Goal: Task Accomplishment & Management: Complete application form

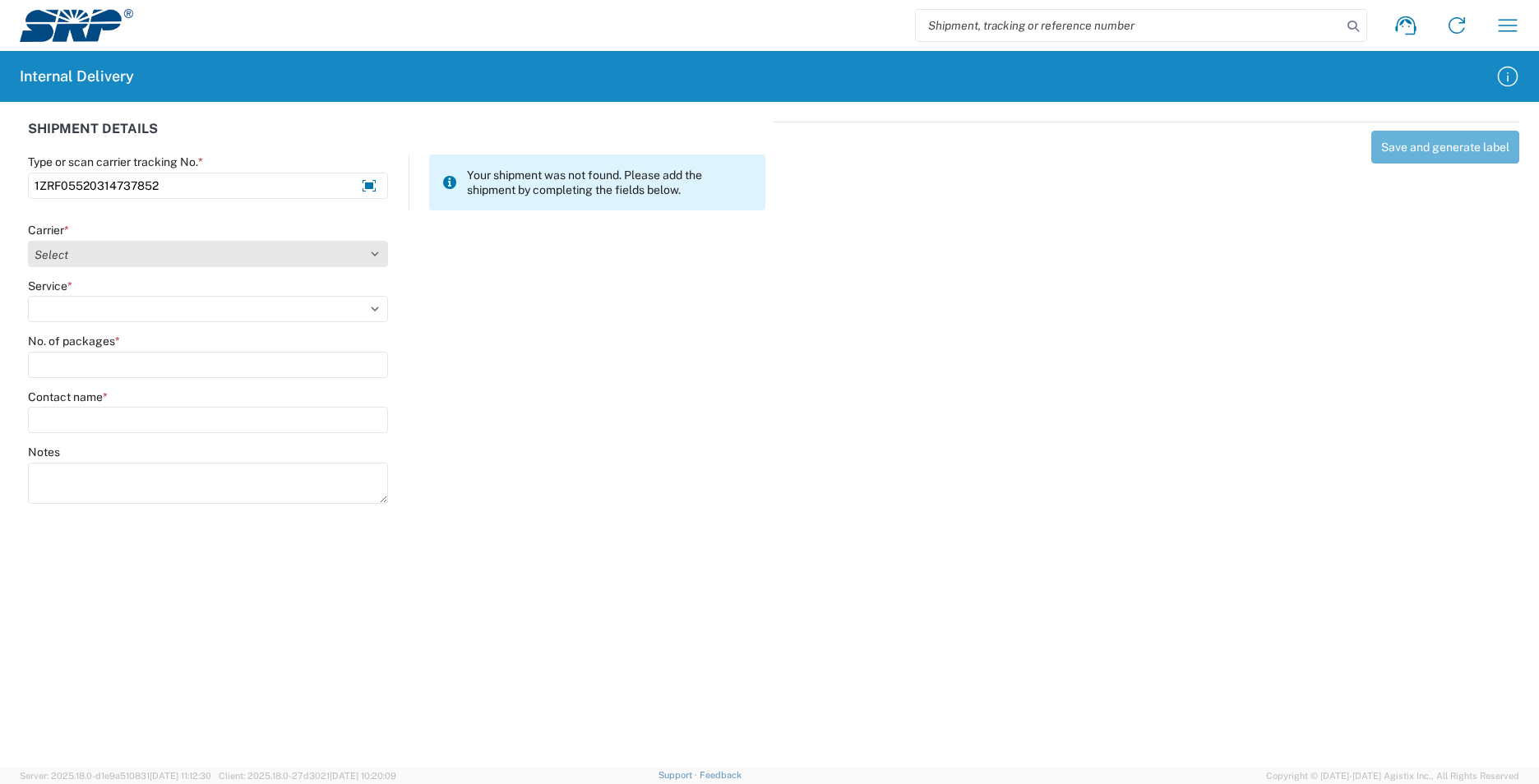
type input "1ZRF05520314737852"
click at [376, 253] on select "Select Amazon Logistics ATI Trucking BC Dimerco Logistics Empire Southwest FedE…" at bounding box center [207, 254] width 360 height 26
select select "12"
click at [28, 241] on select "Select Amazon Logistics ATI Trucking BC Dimerco Logistics Empire Southwest FedE…" at bounding box center [207, 254] width 360 height 26
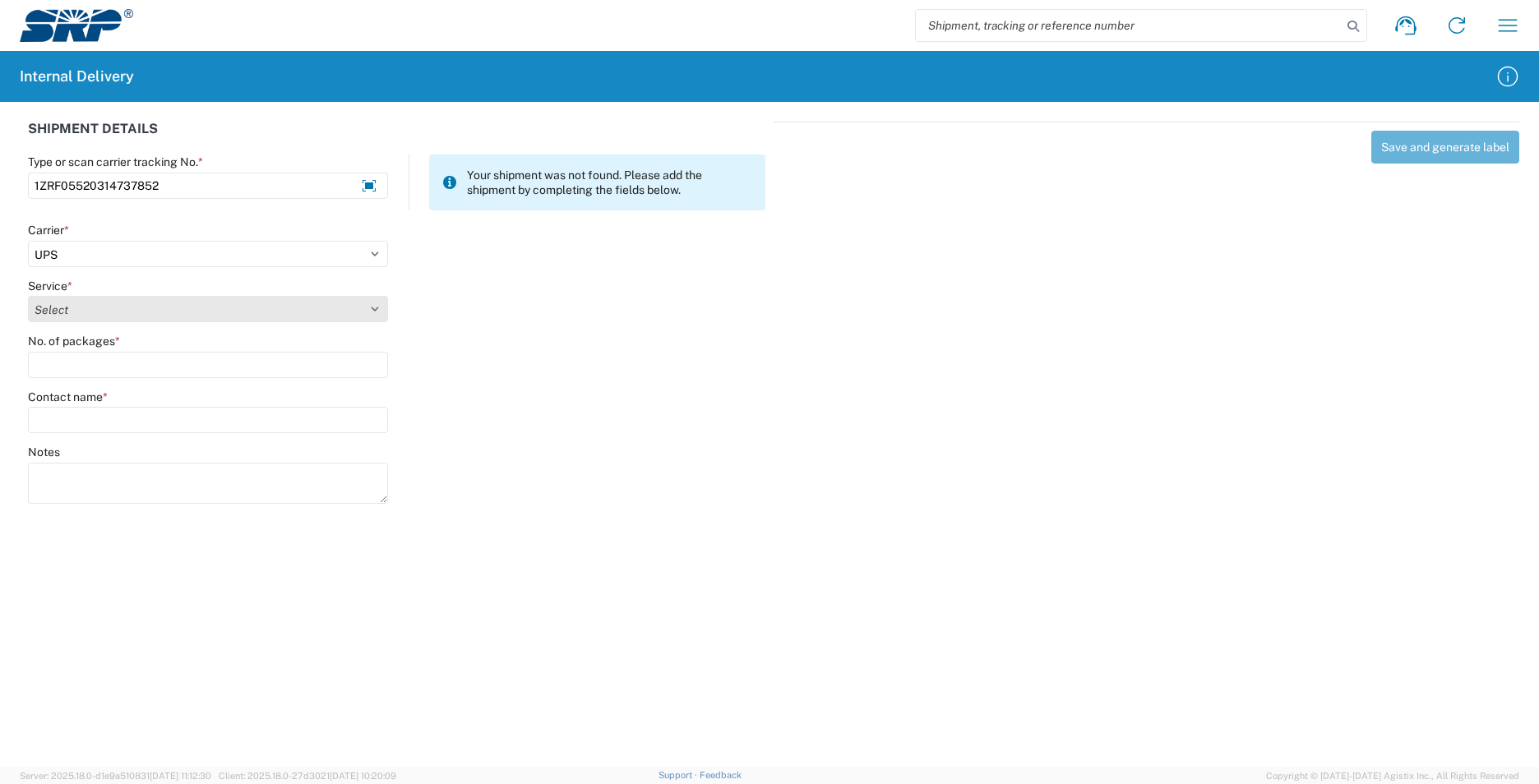
click at [377, 309] on select "Select 2nd Day Air 2nd Day Air A.M. 3 Day Select Basic BOUND PRINTED MATTER, UP…" at bounding box center [207, 309] width 360 height 26
select select "43"
click at [28, 296] on select "Select 2nd Day Air 2nd Day Air A.M. 3 Day Select Basic BOUND PRINTED MATTER, UP…" at bounding box center [207, 309] width 360 height 26
click at [143, 347] on div "No. of packages *" at bounding box center [207, 341] width 360 height 15
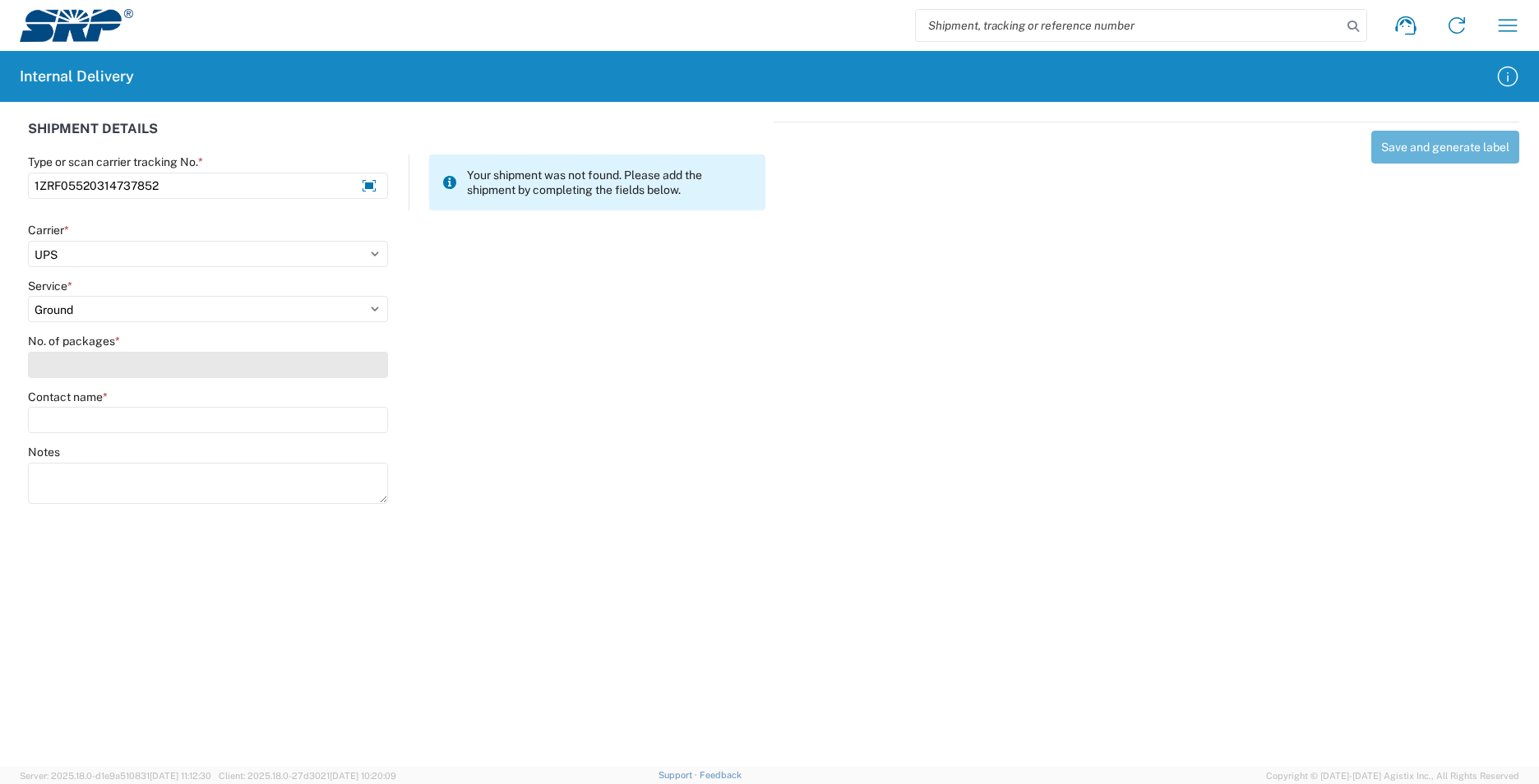
click at [146, 363] on input "No. of packages *" at bounding box center [207, 365] width 360 height 26
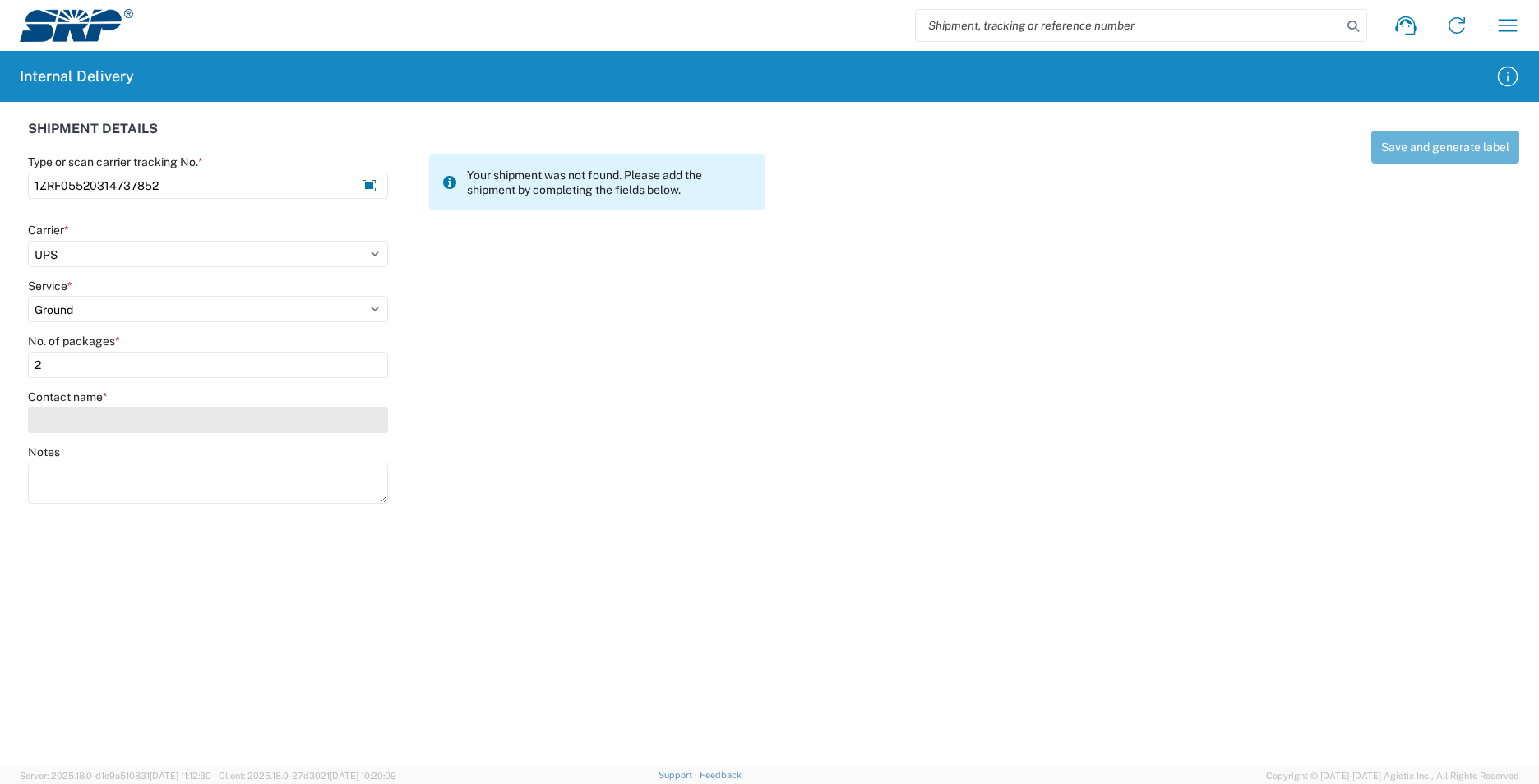
type input "2"
click at [143, 416] on input "Contact name *" at bounding box center [207, 419] width 360 height 26
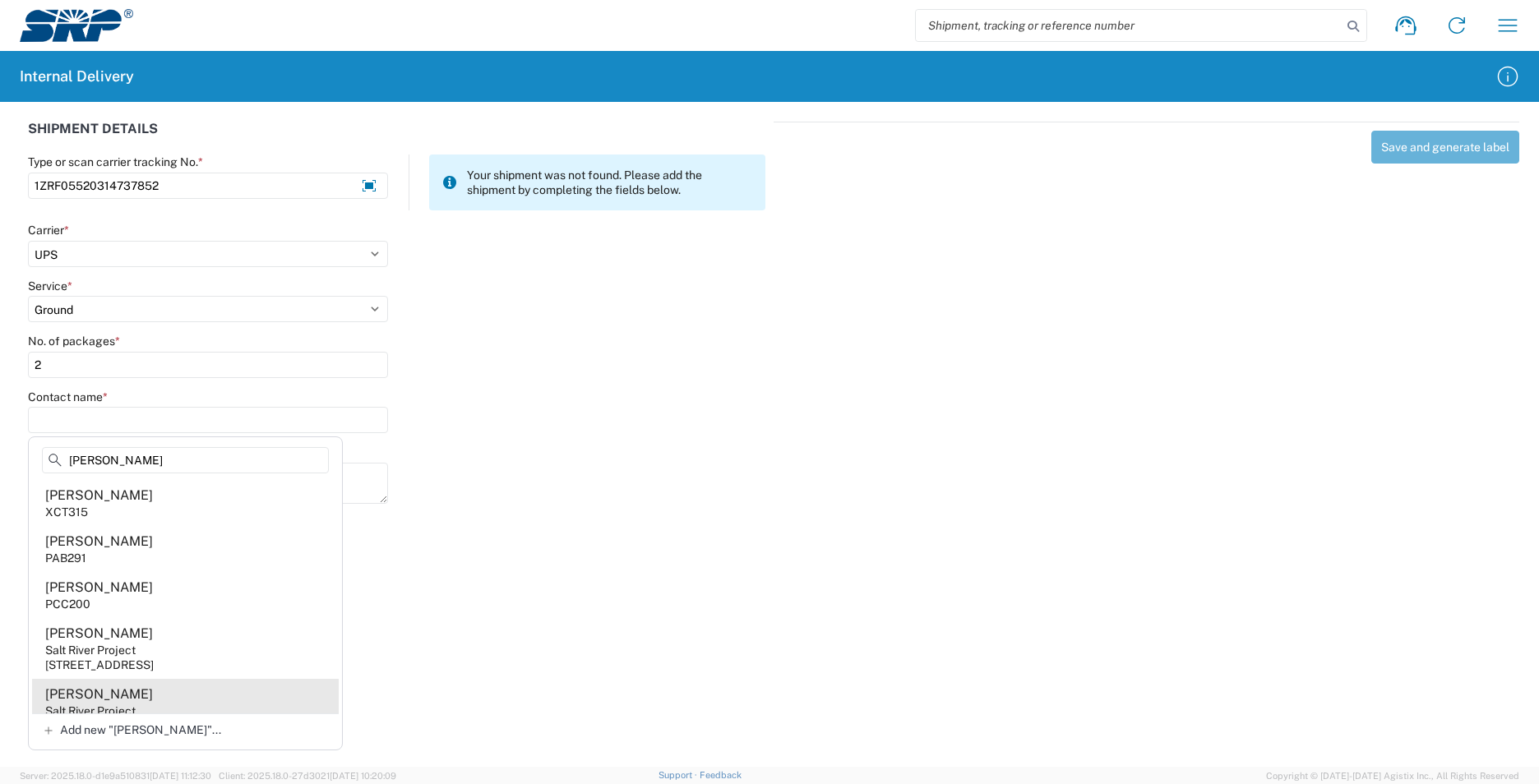
type input "Anna"
click at [180, 698] on agx-address-suggestion-item "Anna Krempski Salt River Project 1500 N Mill Ave, PAB315, Tempe, AZ, 85281, US" at bounding box center [184, 709] width 306 height 60
type input "Anna Krempski"
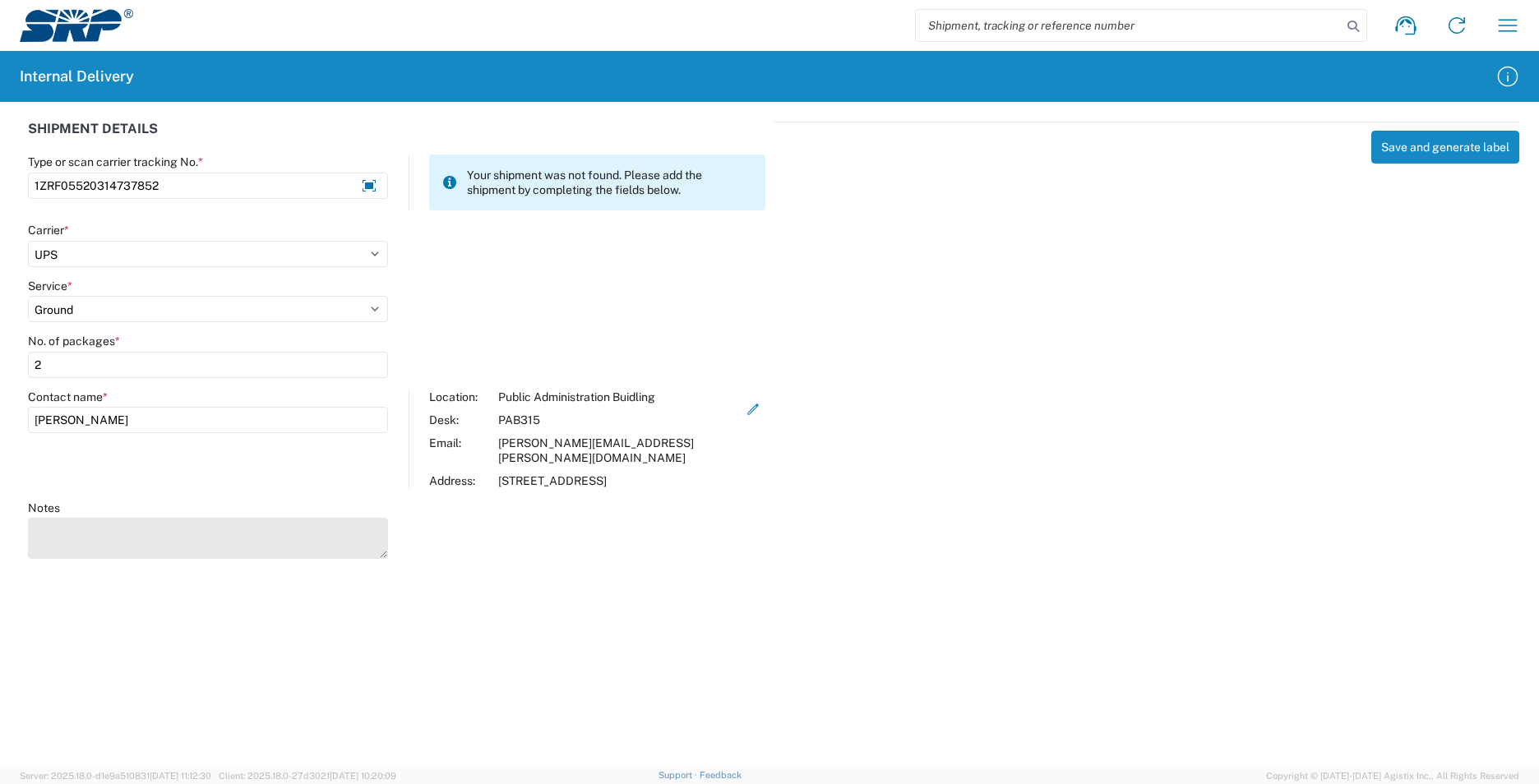
click at [90, 530] on textarea "Notes" at bounding box center [207, 538] width 360 height 41
type textarea "1ZE986130348314906"
click at [209, 521] on textarea "1ZE986130348314906" at bounding box center [207, 538] width 360 height 41
click at [377, 586] on agx-forms-host "Shipment request Shipment tracking Internal delivery Transit update My profile …" at bounding box center [770, 392] width 1539 height 784
type textarea "1ZE986130348314906"
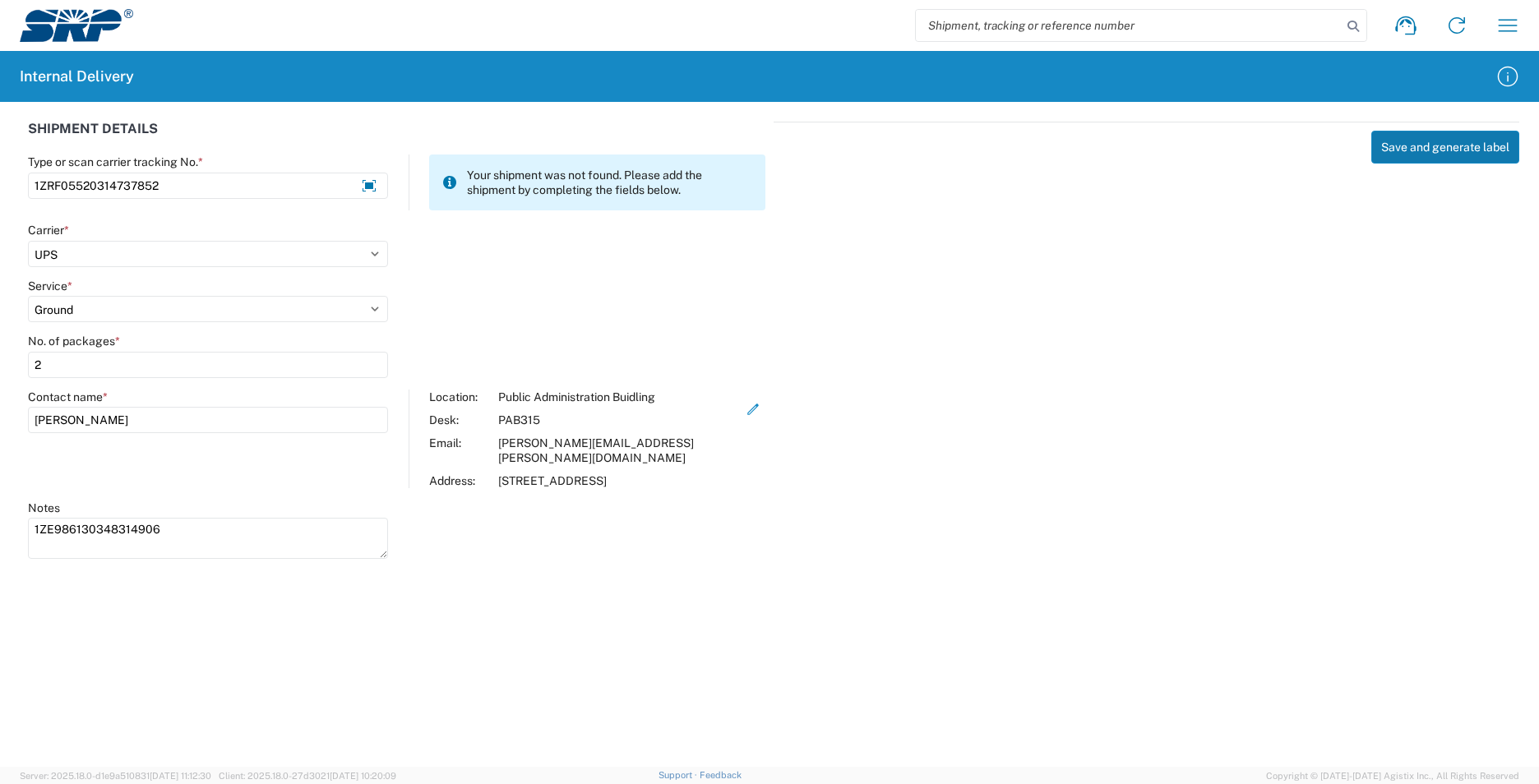
click at [1401, 140] on button "Save and generate label" at bounding box center [1444, 146] width 148 height 33
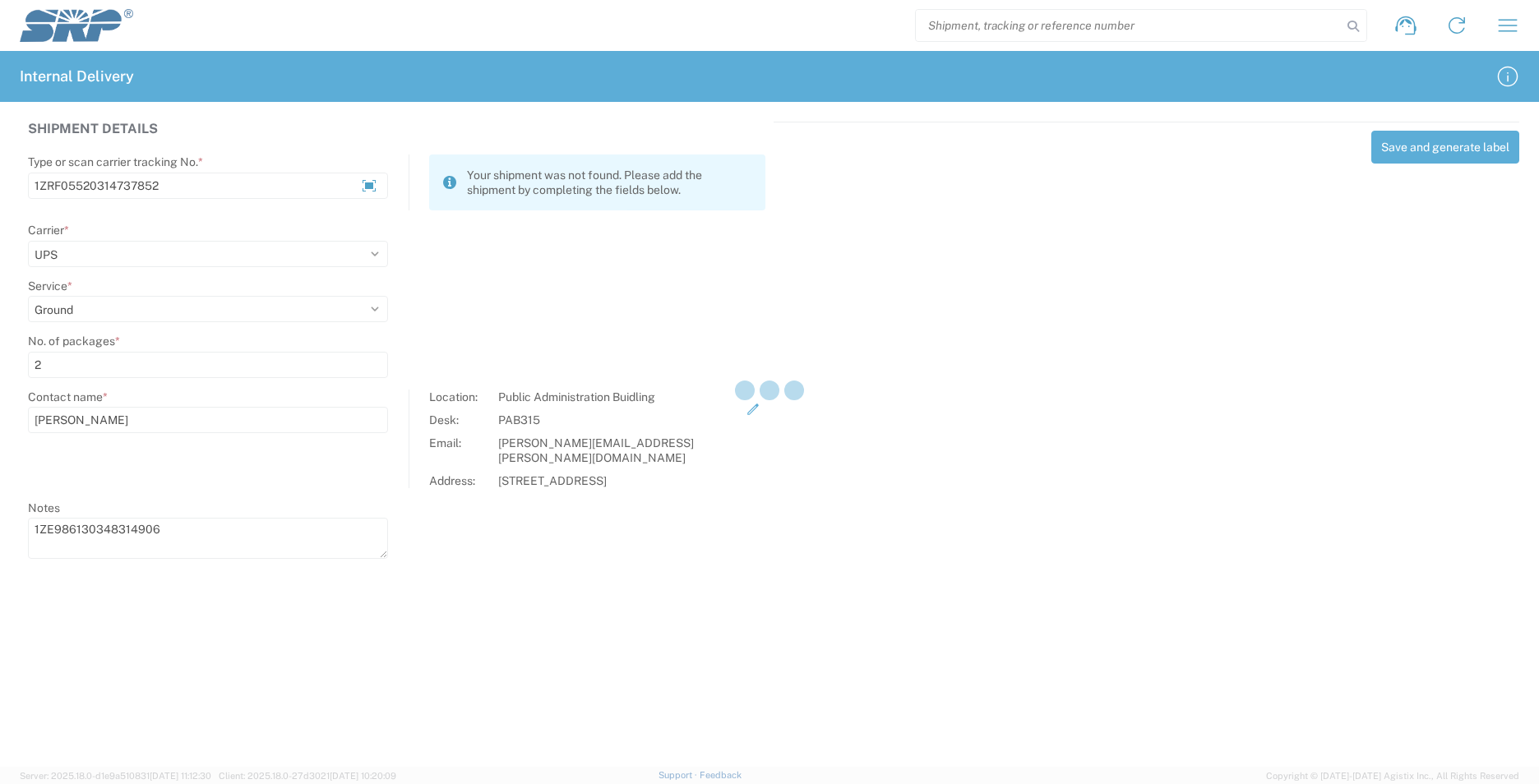
select select
